Goal: Task Accomplishment & Management: Manage account settings

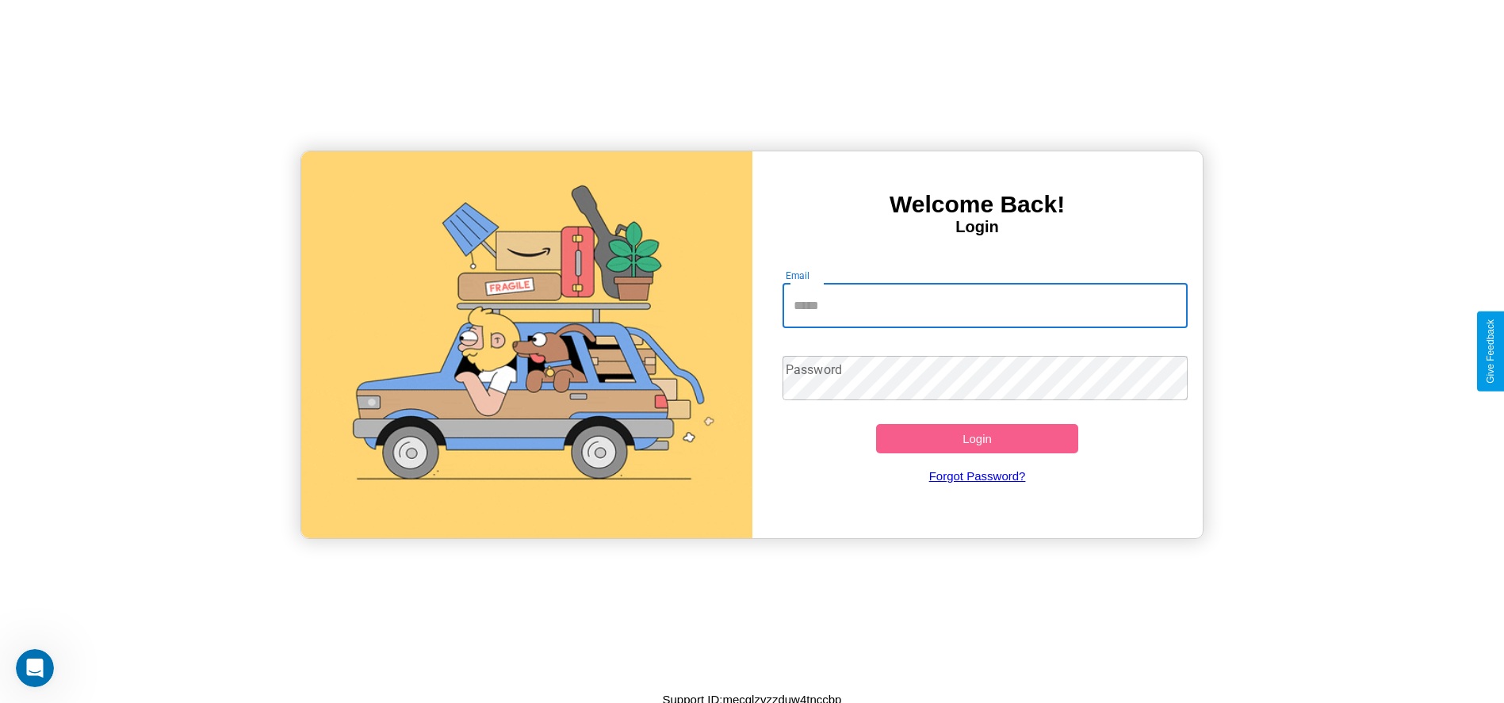
click at [984, 305] on input "Email" at bounding box center [984, 306] width 405 height 44
type input "**********"
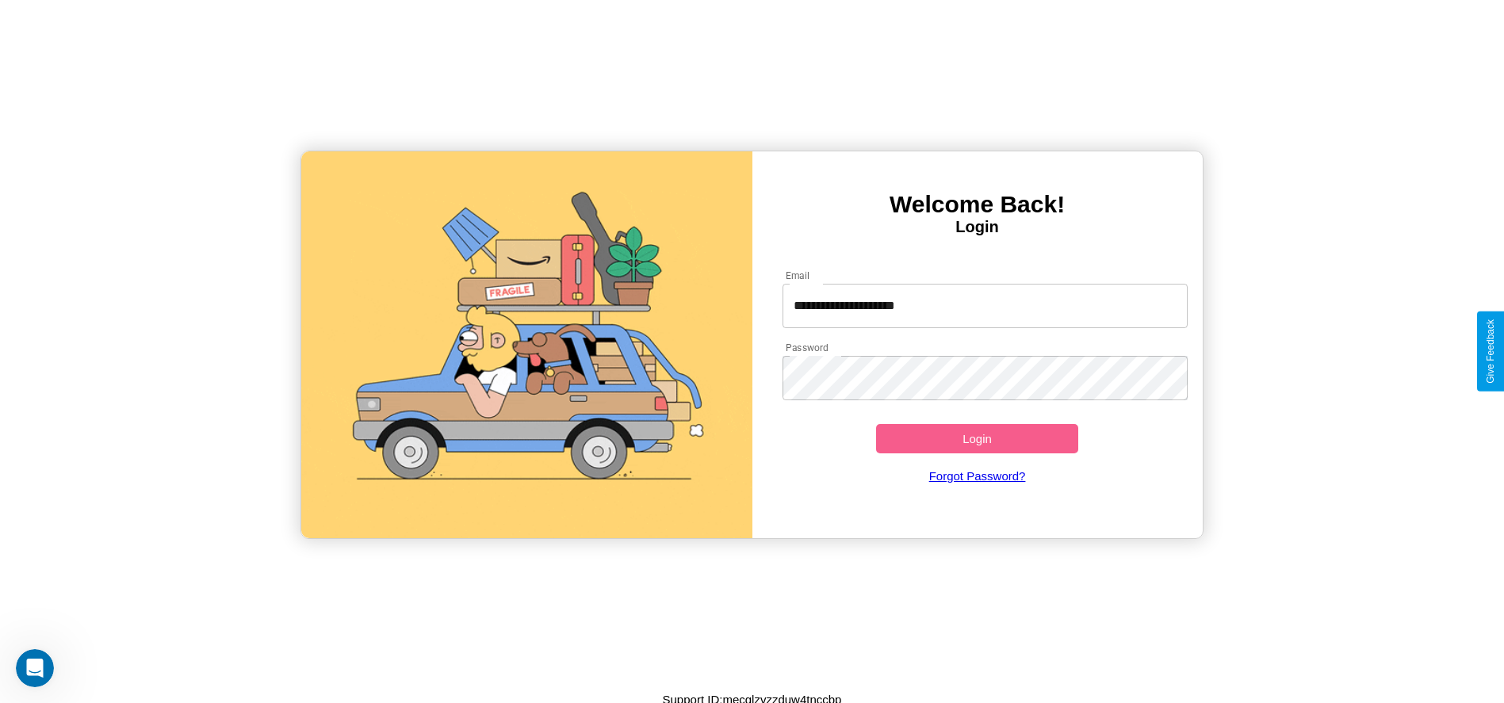
click at [976, 438] on button "Login" at bounding box center [977, 438] width 203 height 29
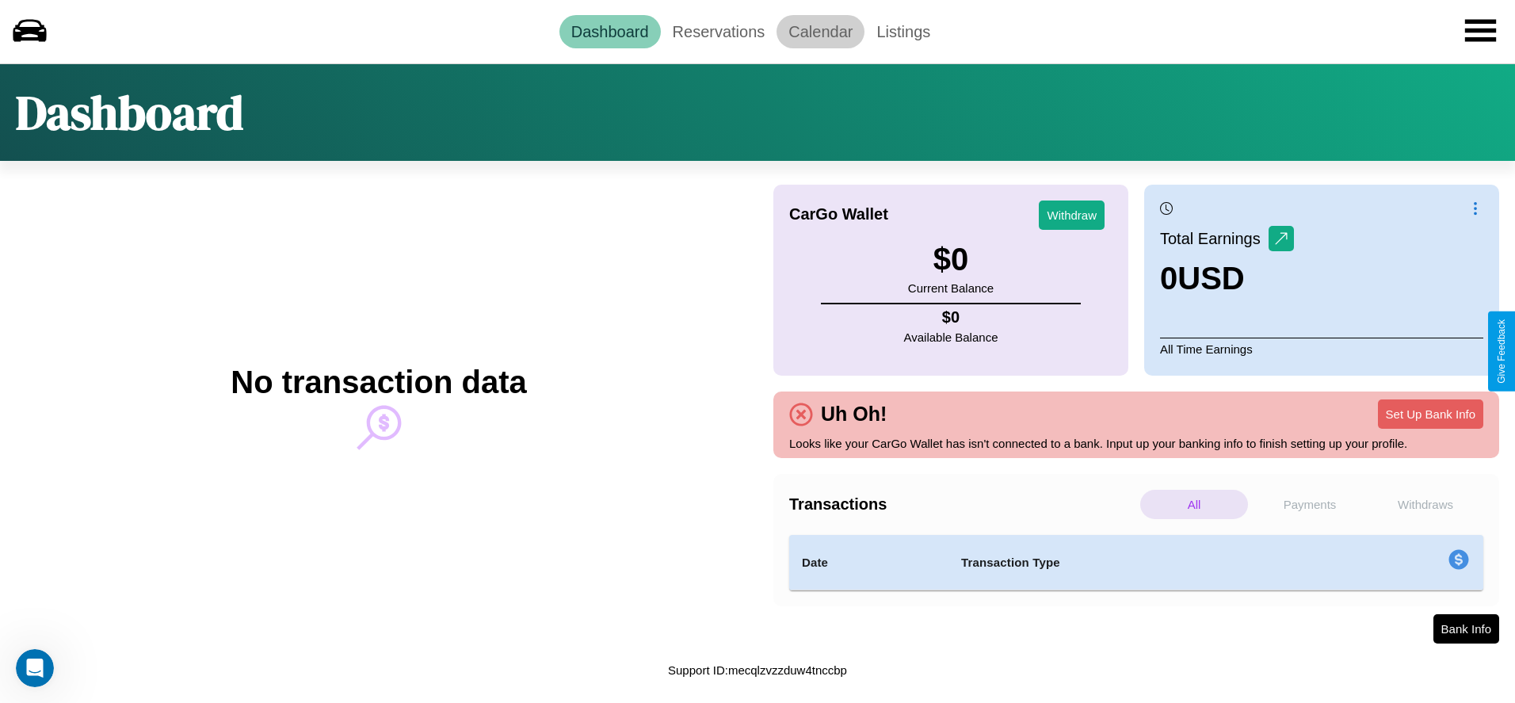
click at [820, 31] on link "Calendar" at bounding box center [821, 31] width 88 height 33
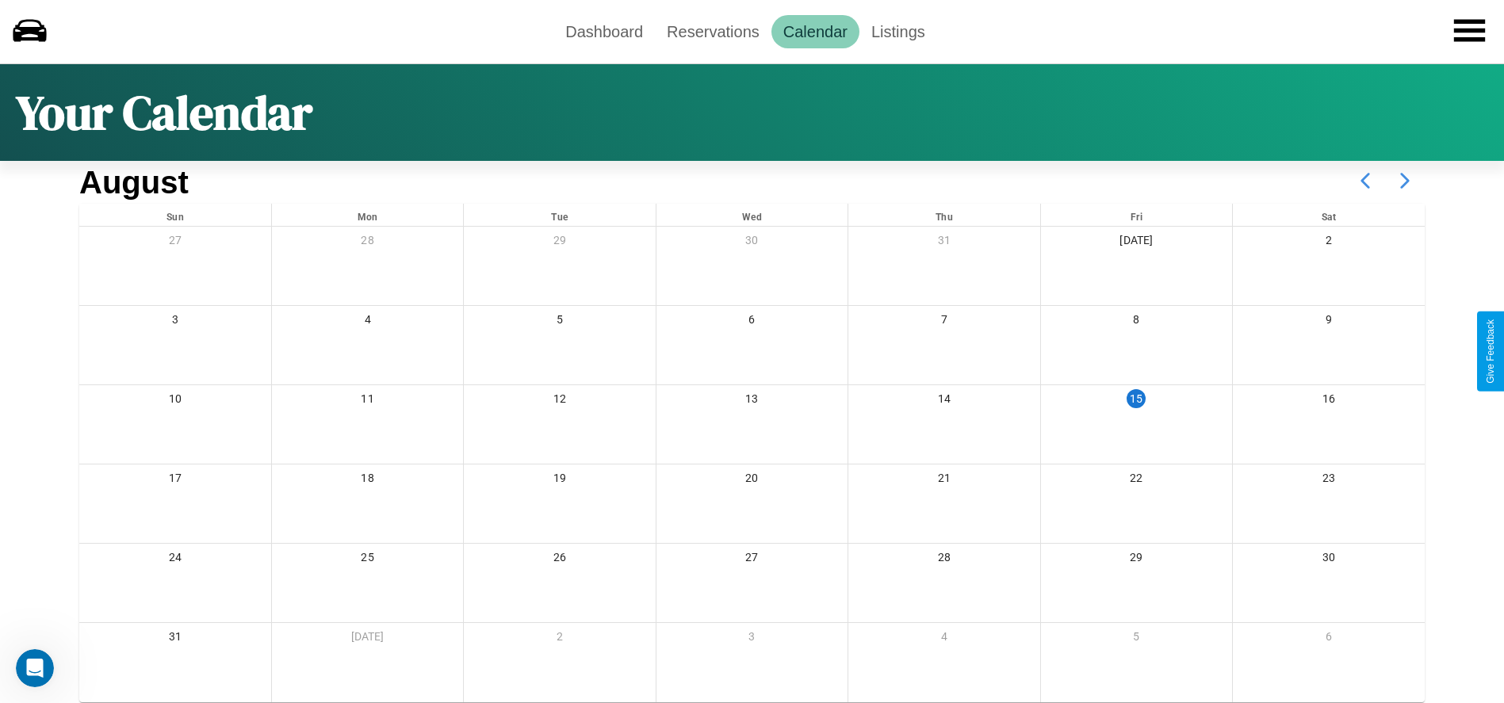
click at [1404, 181] on icon at bounding box center [1405, 181] width 40 height 40
click at [713, 31] on link "Reservations" at bounding box center [713, 31] width 117 height 33
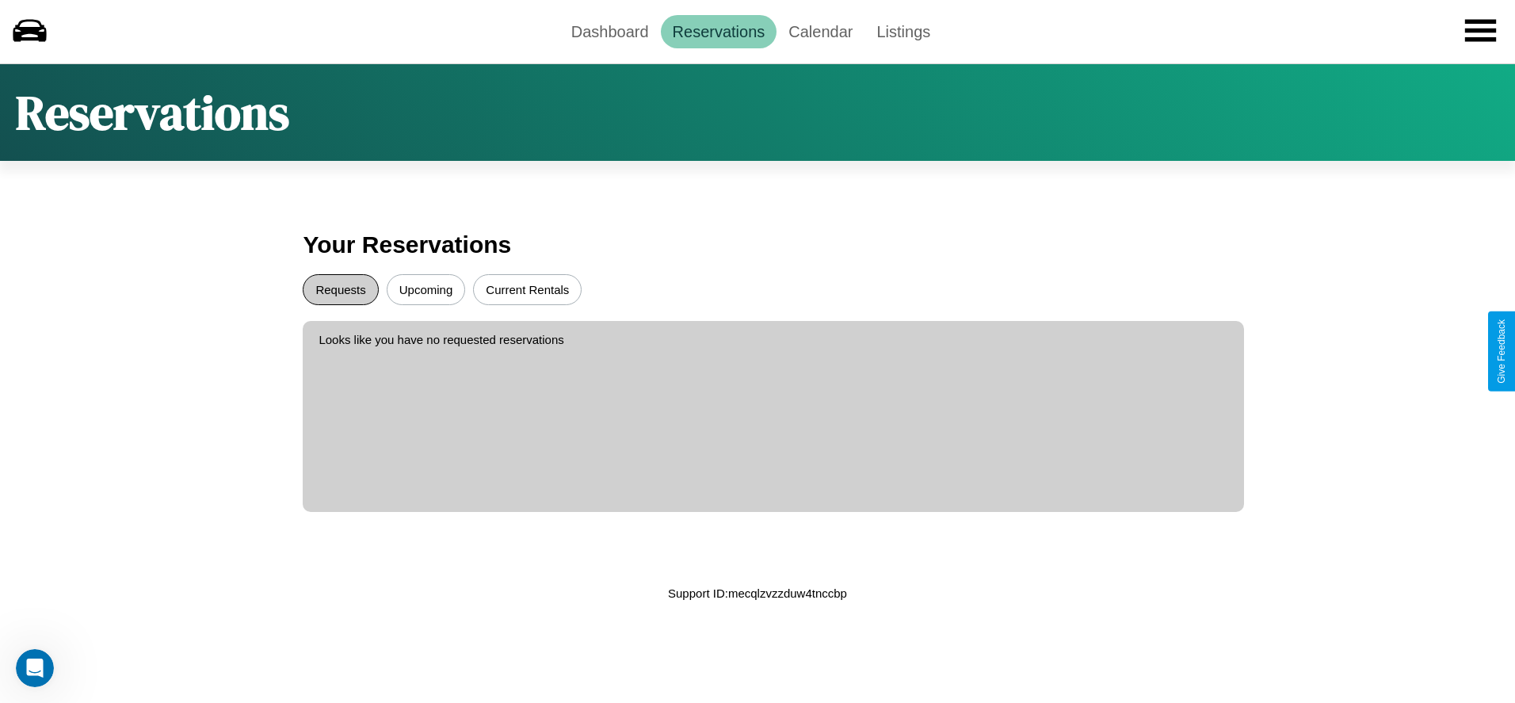
click at [341, 289] on button "Requests" at bounding box center [340, 289] width 75 height 31
click at [527, 289] on button "Current Rentals" at bounding box center [527, 289] width 109 height 31
